Goal: Transaction & Acquisition: Download file/media

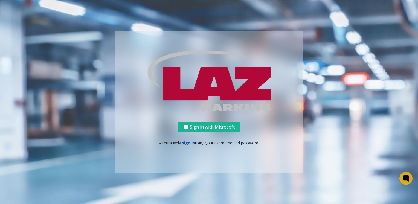
click at [188, 145] on link "sign in" at bounding box center [188, 142] width 13 height 5
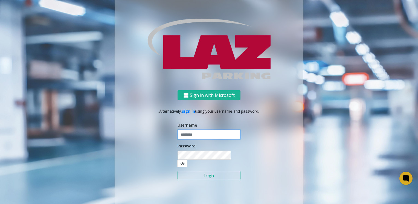
click at [190, 139] on input "text" at bounding box center [208, 134] width 63 height 9
type input "******"
click at [177, 171] on button "Login" at bounding box center [208, 175] width 63 height 9
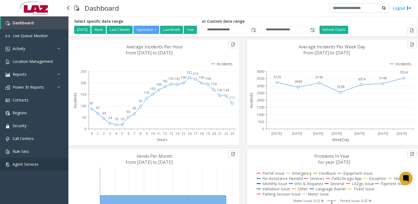
click at [22, 164] on span "Agent Services" at bounding box center [26, 163] width 26 height 5
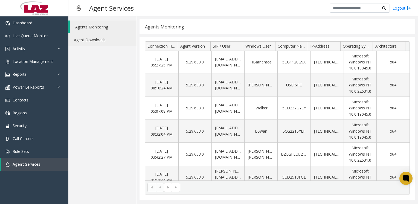
click at [97, 44] on link "Agent Downloads" at bounding box center [102, 39] width 68 height 13
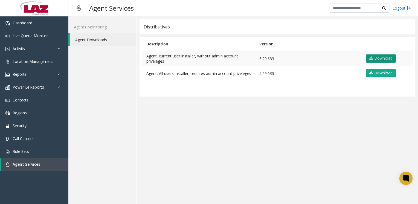
click at [374, 57] on link "Download" at bounding box center [381, 58] width 30 height 8
click at [400, 10] on link "Logout" at bounding box center [401, 8] width 19 height 6
